Goal: Transaction & Acquisition: Book appointment/travel/reservation

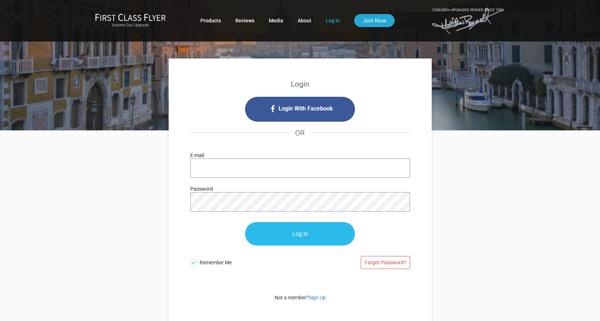
type input "bhadradas@gmail.com"
click at [301, 235] on input "Log In" at bounding box center [300, 233] width 110 height 23
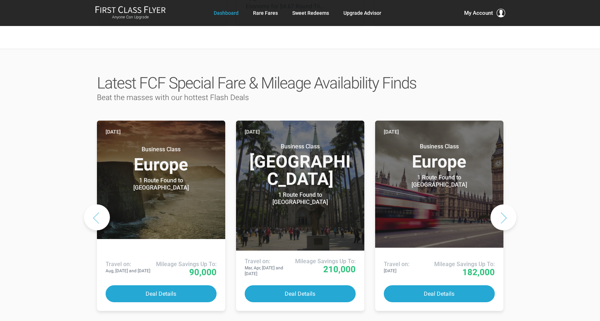
scroll to position [288, 0]
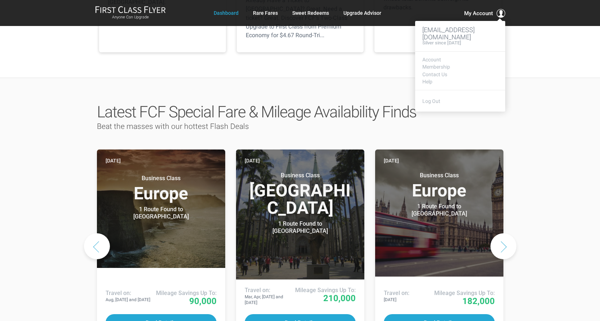
click at [476, 13] on span "My Account" at bounding box center [478, 13] width 29 height 9
click at [271, 16] on link "Rare Fares" at bounding box center [265, 12] width 25 height 13
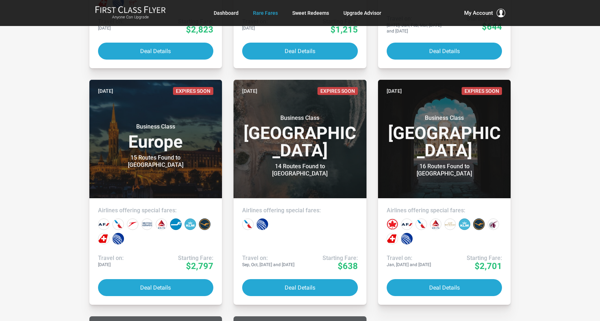
scroll to position [3605, 0]
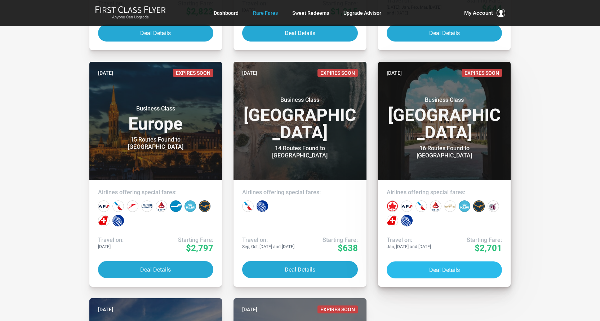
click at [431, 270] on button "Deal Details" at bounding box center [445, 269] width 116 height 17
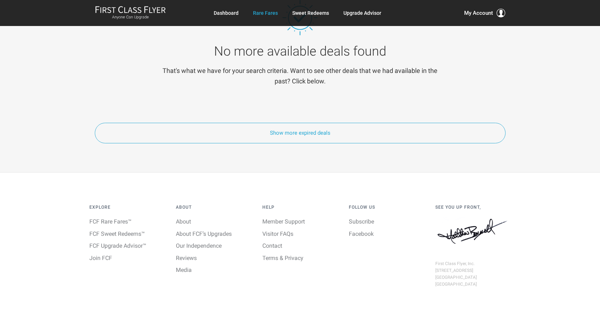
scroll to position [4110, 0]
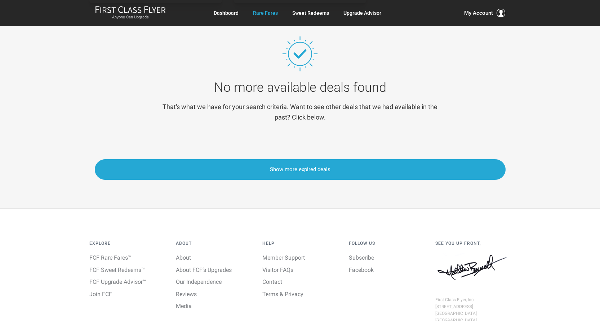
click at [290, 167] on button "Show more expired deals" at bounding box center [300, 169] width 411 height 21
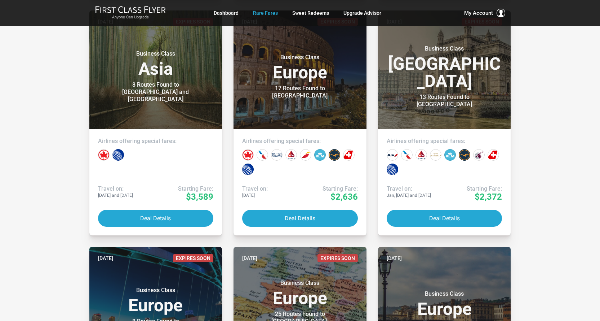
scroll to position [1550, 0]
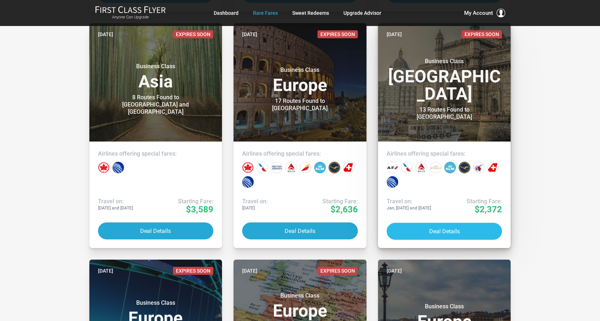
click at [431, 230] on button "Deal Details" at bounding box center [445, 230] width 116 height 17
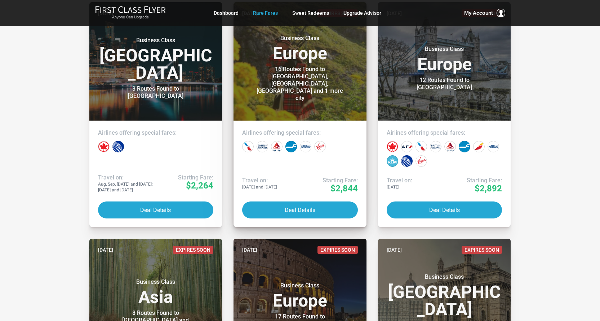
scroll to position [1334, 0]
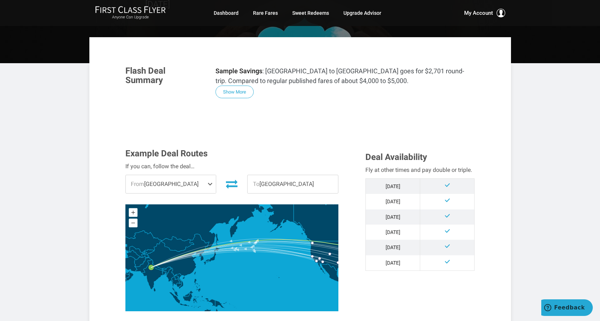
click at [211, 175] on span at bounding box center [211, 184] width 9 height 18
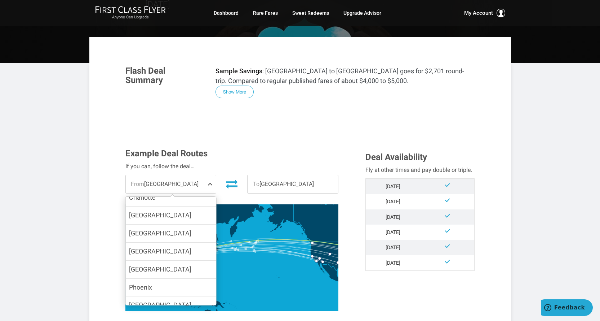
scroll to position [144, 0]
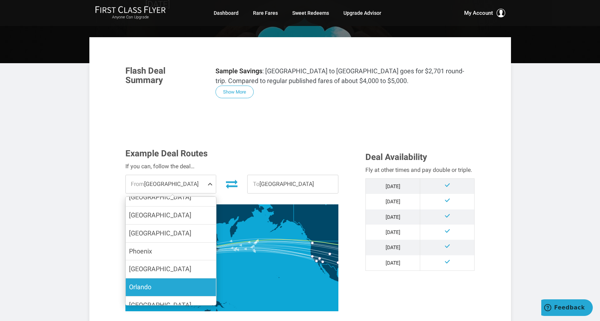
click at [144, 283] on span "Orlando" at bounding box center [140, 287] width 22 height 8
click at [0, 0] on input "Orlando" at bounding box center [0, 0] width 0 height 0
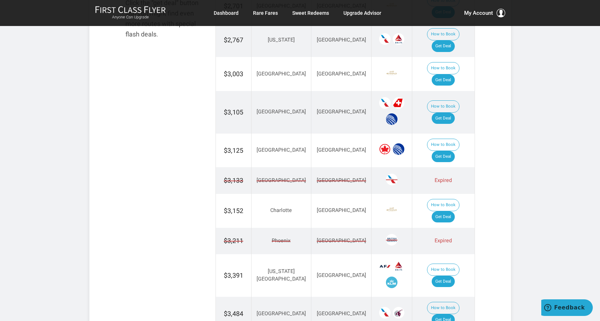
scroll to position [541, 0]
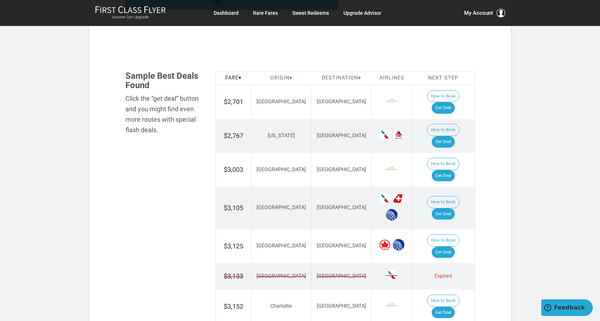
scroll to position [397, 0]
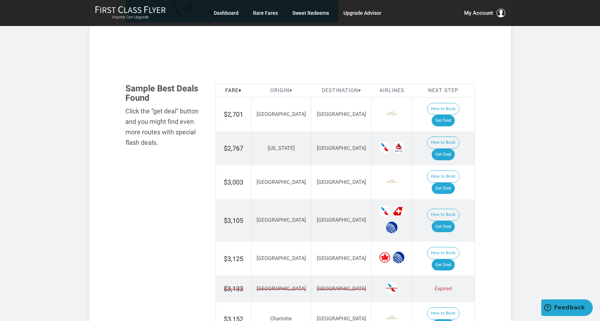
click at [329, 97] on td "New Delhi" at bounding box center [341, 114] width 60 height 34
click at [452, 115] on link "Get Deal" at bounding box center [443, 121] width 23 height 12
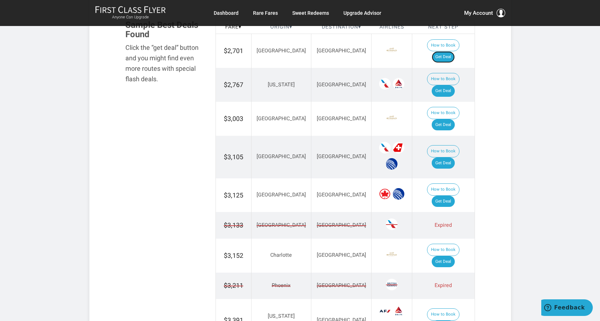
scroll to position [505, 0]
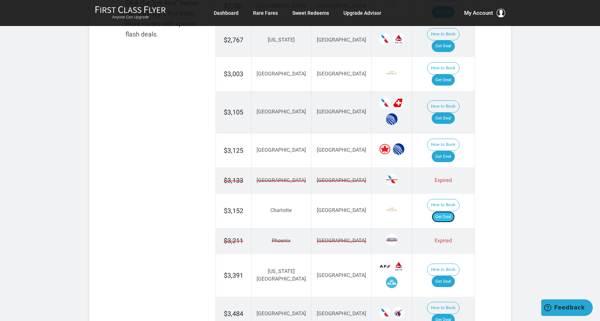
click at [454, 211] on link "Get Deal" at bounding box center [443, 217] width 23 height 12
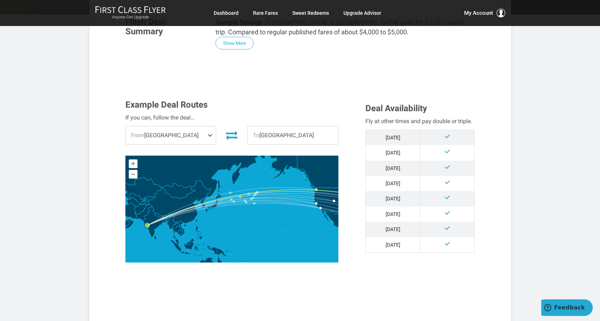
scroll to position [144, 0]
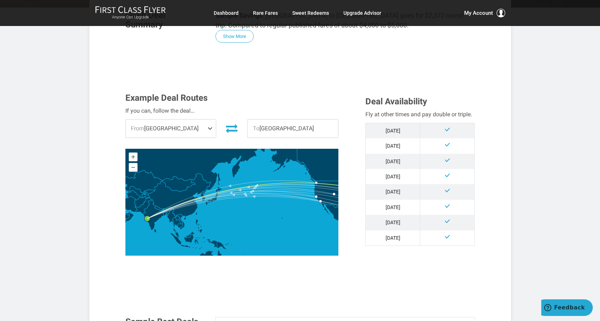
click at [211, 130] on span at bounding box center [211, 128] width 9 height 18
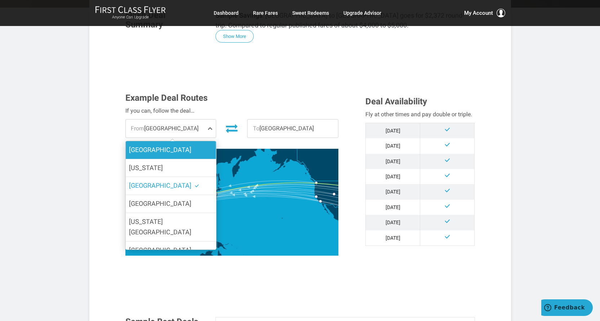
scroll to position [108, 0]
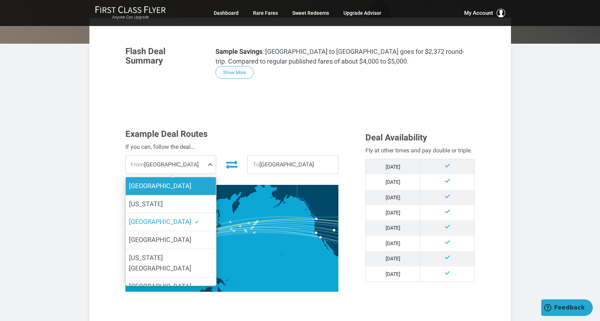
click at [200, 190] on label "[GEOGRAPHIC_DATA]" at bounding box center [170, 186] width 90 height 18
click at [0, 0] on input "[GEOGRAPHIC_DATA]" at bounding box center [0, 0] width 0 height 0
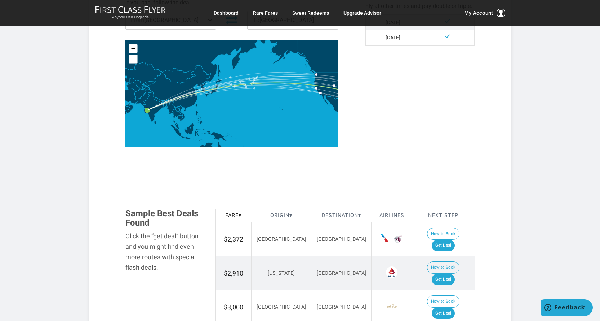
scroll to position [216, 0]
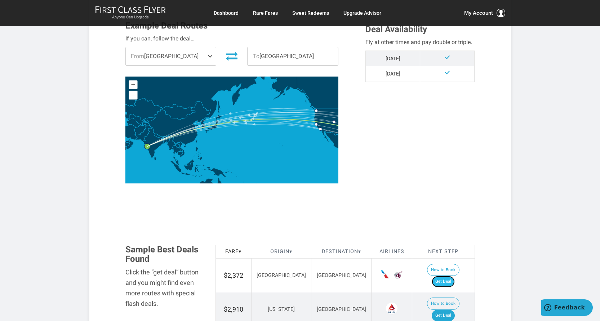
click at [454, 275] on link "Get Deal" at bounding box center [443, 281] width 23 height 12
